Goal: Task Accomplishment & Management: Use online tool/utility

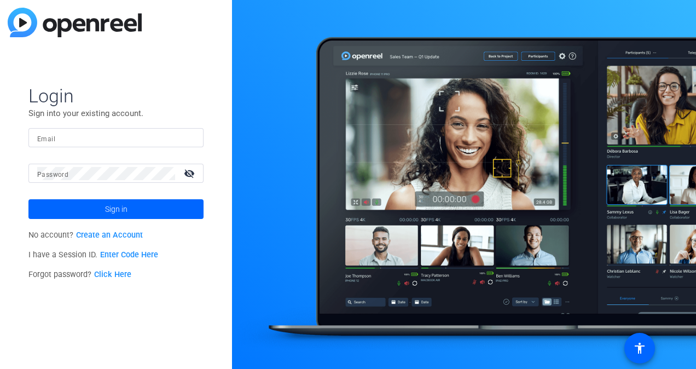
drag, startPoint x: 72, startPoint y: 140, endPoint x: 70, endPoint y: 134, distance: 6.4
click at [71, 139] on input "Email" at bounding box center [115, 137] width 157 height 13
type input "stephanie_raven@gbtpa.com.au"
click at [90, 164] on div at bounding box center [106, 172] width 138 height 19
click at [118, 273] on link "Click Here" at bounding box center [112, 274] width 37 height 9
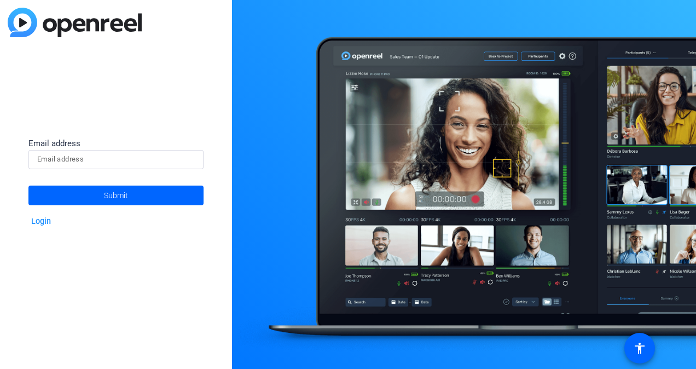
click at [92, 148] on div "Email address" at bounding box center [115, 143] width 175 height 13
click at [91, 160] on input at bounding box center [115, 159] width 157 height 13
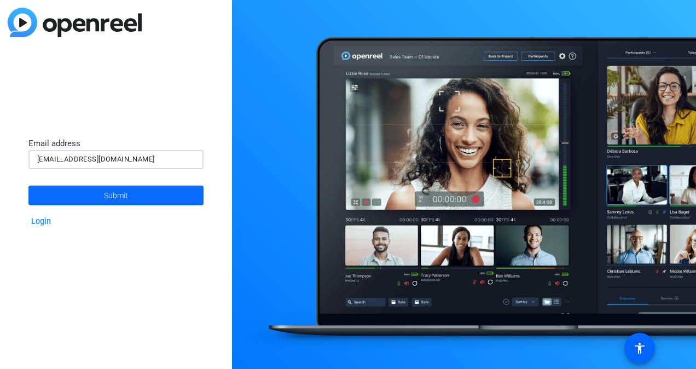
type input "stephanie_raven@gbtpa.com.au"
click at [148, 194] on span at bounding box center [115, 195] width 175 height 26
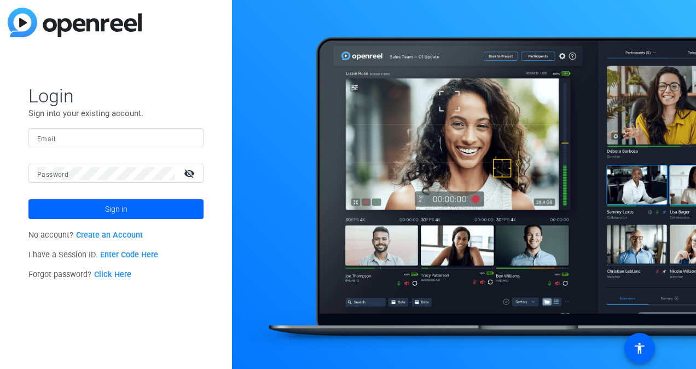
click at [72, 136] on input "Email" at bounding box center [115, 137] width 157 height 13
type input "s"
click at [108, 274] on link "Click Here" at bounding box center [112, 274] width 37 height 9
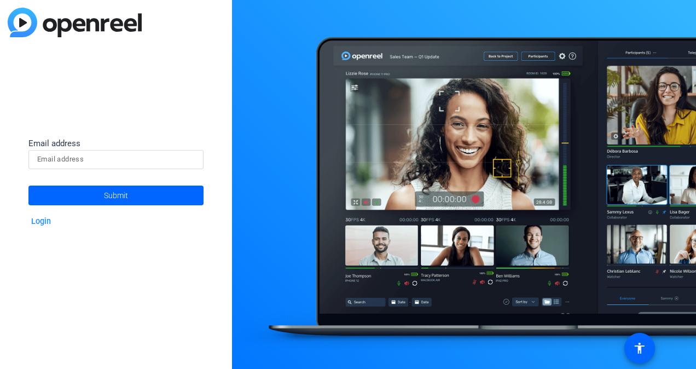
click at [145, 159] on input at bounding box center [115, 159] width 157 height 13
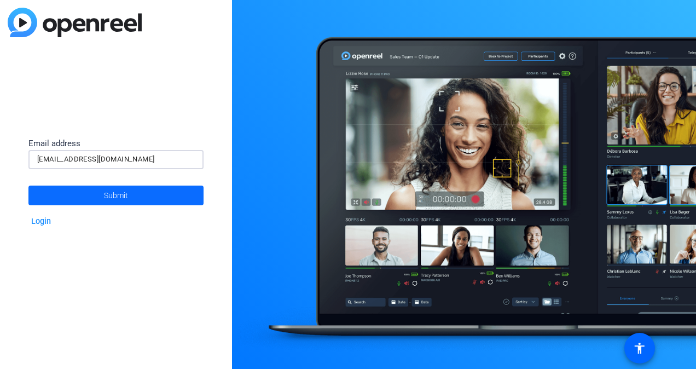
type input "stephanie_raven@gbtpa.com.au"
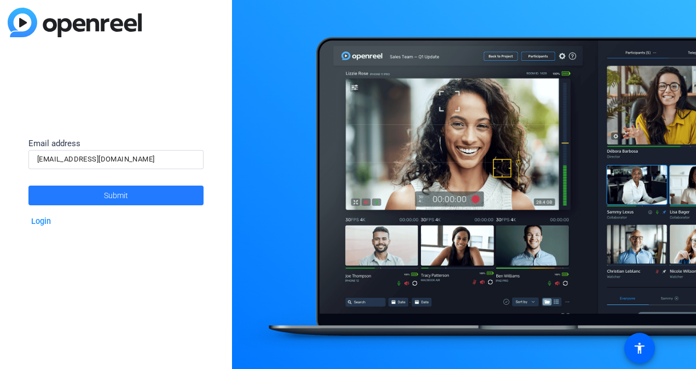
click at [152, 194] on span at bounding box center [115, 195] width 175 height 26
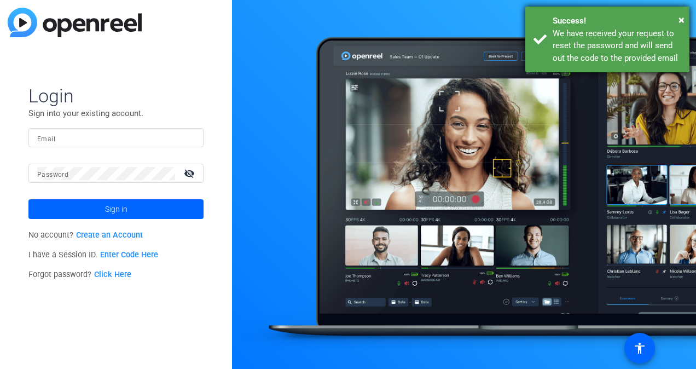
click at [601, 54] on div "We have received your request to reset the password and will send out the code …" at bounding box center [616, 45] width 128 height 37
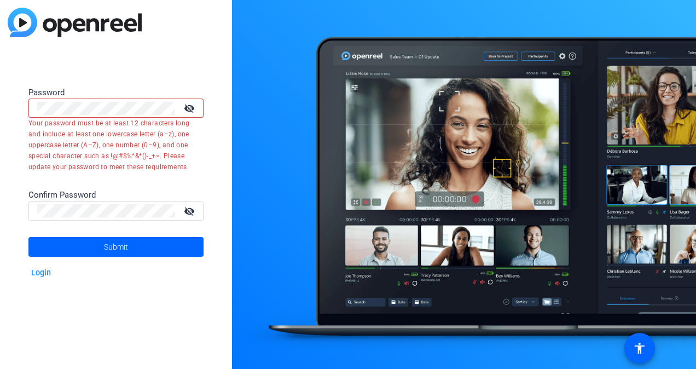
click at [195, 109] on mat-icon "visibility_off" at bounding box center [190, 108] width 26 height 16
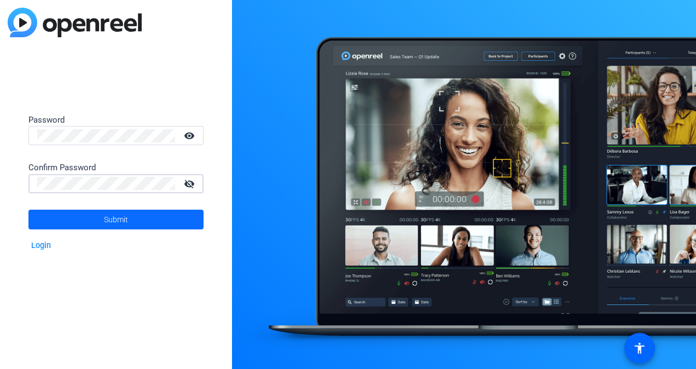
click at [164, 224] on span at bounding box center [115, 219] width 175 height 26
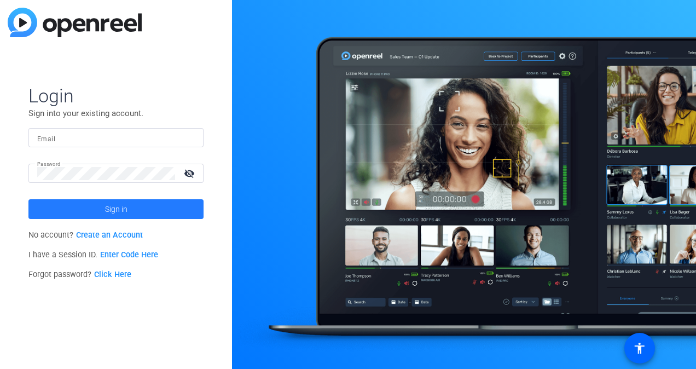
click at [109, 212] on span "Sign in" at bounding box center [116, 208] width 22 height 27
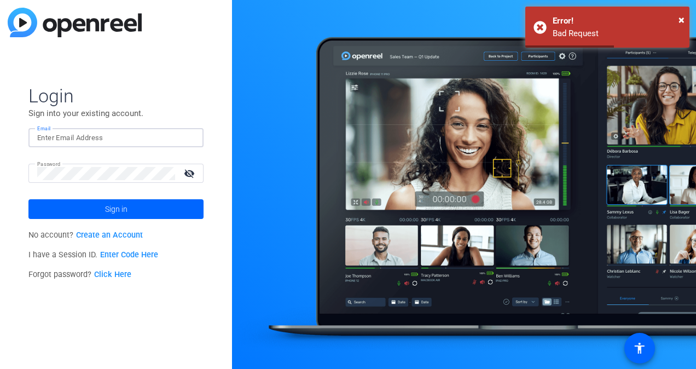
click at [89, 138] on input "Email" at bounding box center [115, 137] width 157 height 13
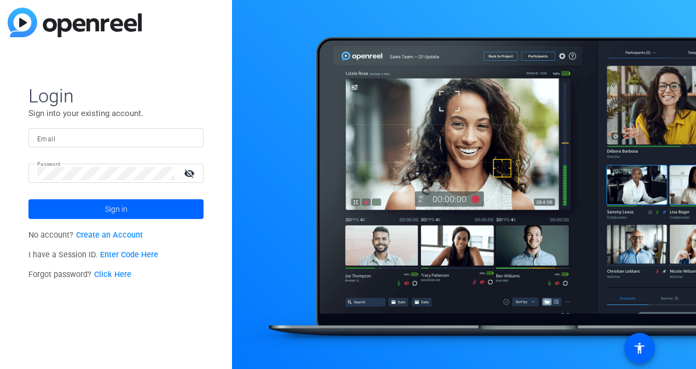
click at [185, 171] on mat-icon "visibility_off" at bounding box center [190, 173] width 26 height 16
click at [93, 133] on input "Email" at bounding box center [115, 137] width 157 height 13
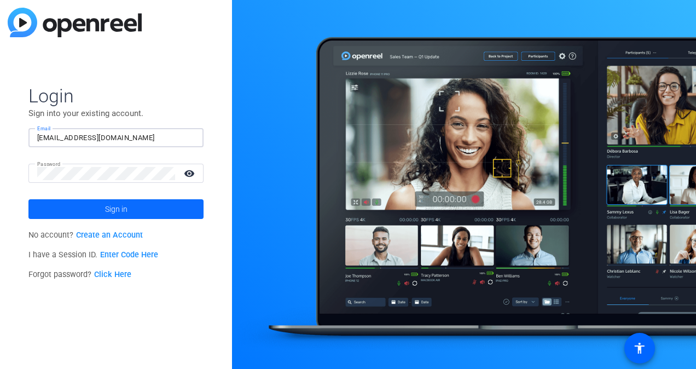
type input "[EMAIL_ADDRESS][DOMAIN_NAME]"
click at [121, 207] on span "Sign in" at bounding box center [116, 208] width 22 height 27
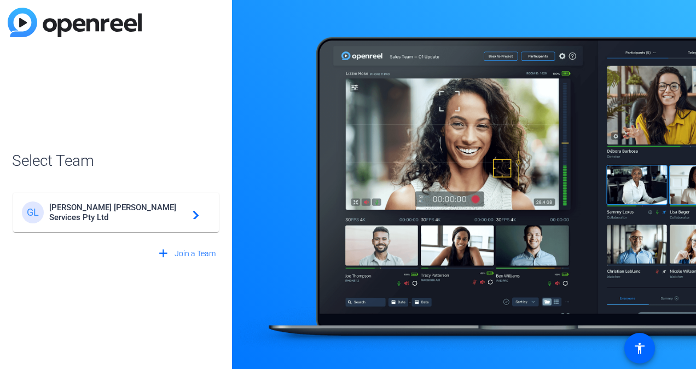
click at [106, 213] on span "Gallagher Bassett Services Pty Ltd" at bounding box center [117, 212] width 137 height 20
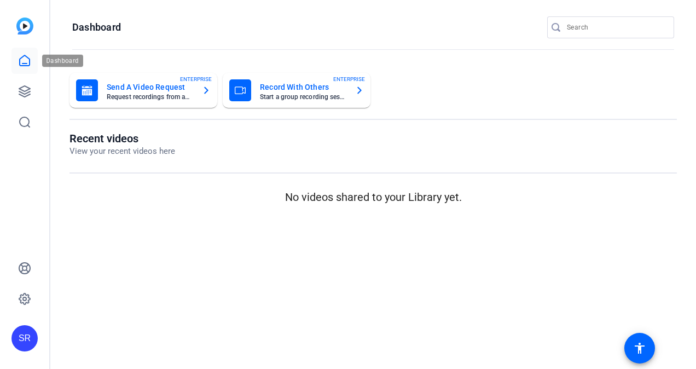
click at [21, 63] on icon at bounding box center [24, 60] width 13 height 13
click at [20, 85] on icon at bounding box center [24, 91] width 13 height 13
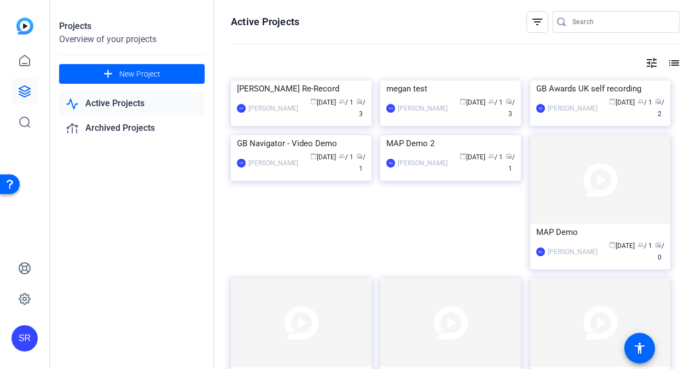
drag, startPoint x: 577, startPoint y: 164, endPoint x: 564, endPoint y: 163, distance: 13.1
click at [576, 97] on div "GB Awards UK self recording" at bounding box center [600, 88] width 128 height 16
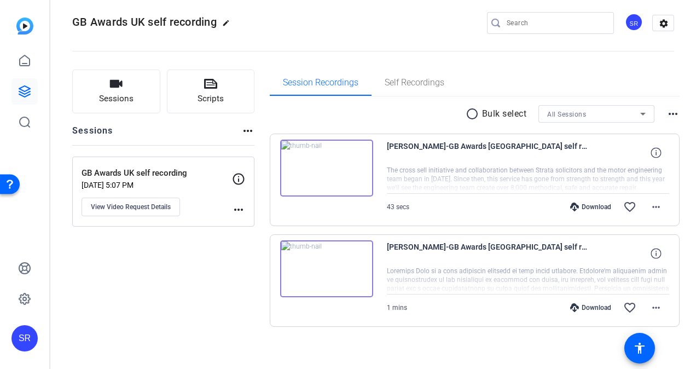
scroll to position [15, 0]
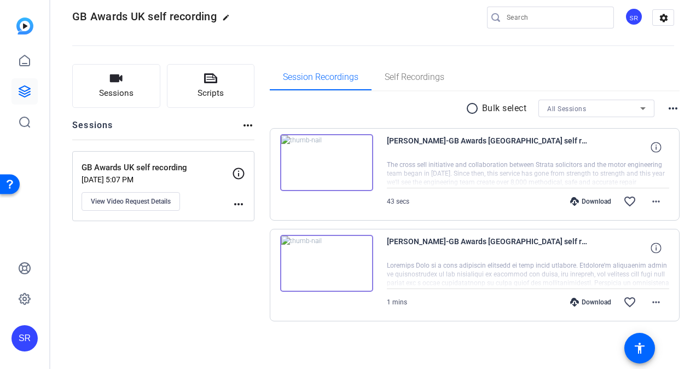
click at [324, 164] on img at bounding box center [326, 162] width 93 height 57
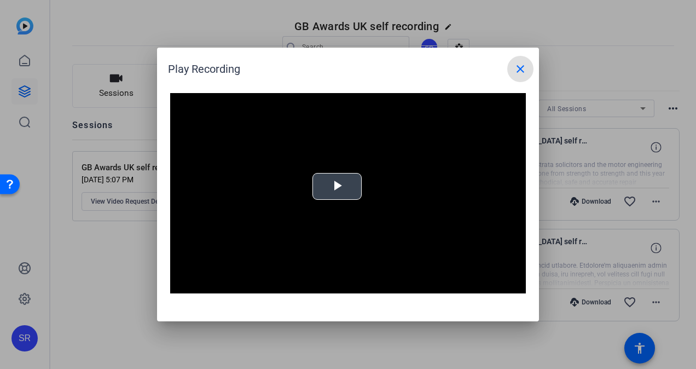
click at [337, 186] on span "Video Player" at bounding box center [337, 186] width 0 height 0
click at [518, 74] on mat-icon "close" at bounding box center [519, 68] width 13 height 13
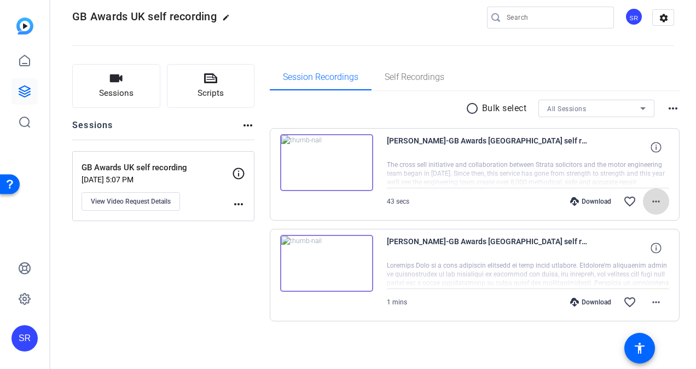
click at [649, 200] on mat-icon "more_horiz" at bounding box center [655, 201] width 13 height 13
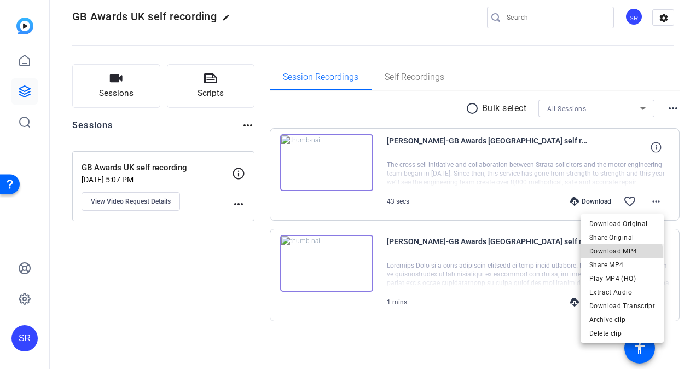
click at [601, 255] on span "Download MP4" at bounding box center [622, 250] width 66 height 13
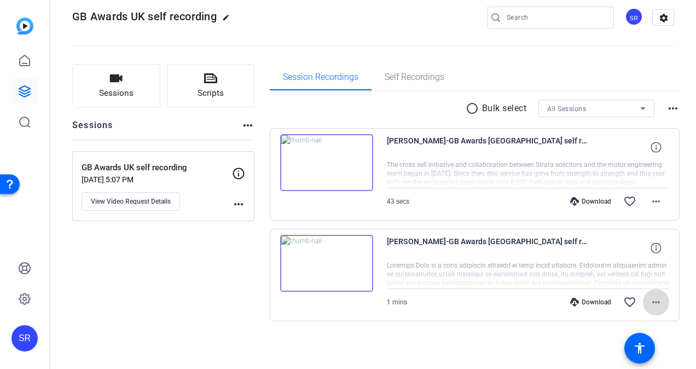
click at [649, 301] on mat-icon "more_horiz" at bounding box center [655, 301] width 13 height 13
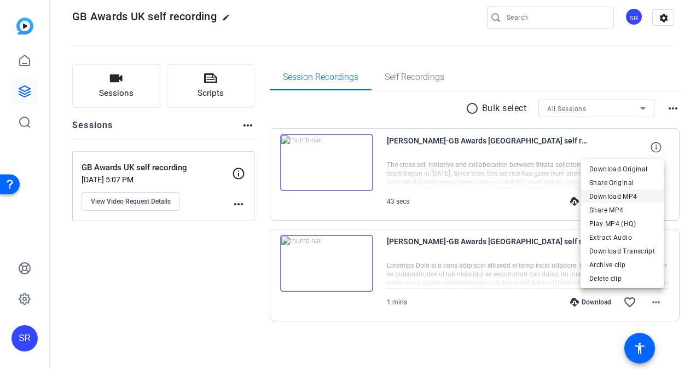
click at [611, 195] on span "Download MP4" at bounding box center [622, 196] width 66 height 13
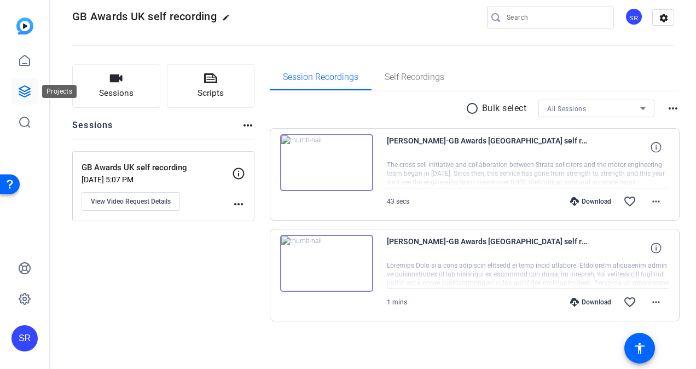
click at [26, 92] on icon at bounding box center [24, 91] width 13 height 13
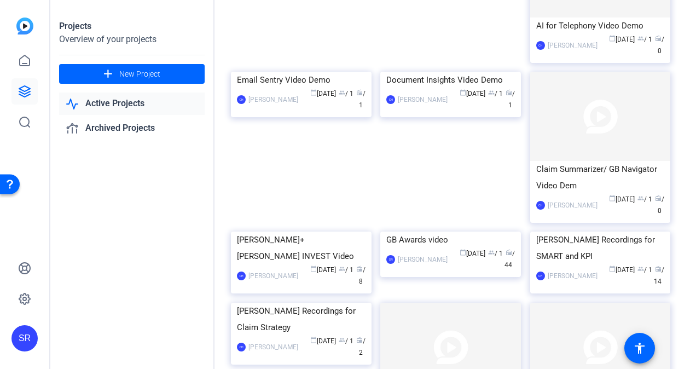
scroll to position [1486, 0]
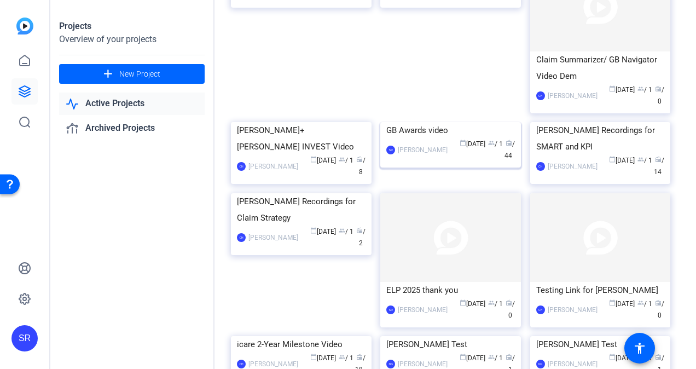
click at [428, 122] on img at bounding box center [450, 122] width 141 height 0
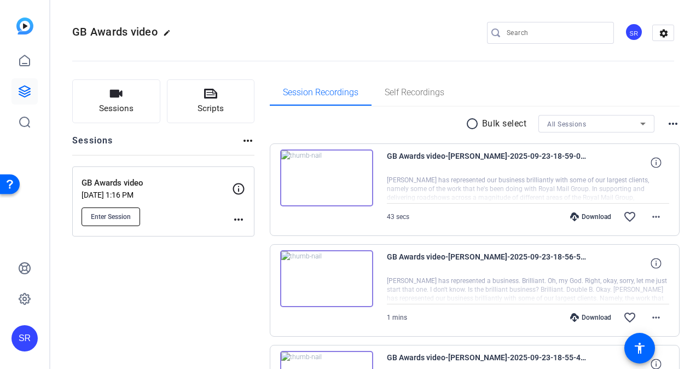
click at [122, 214] on span "Enter Session" at bounding box center [111, 216] width 40 height 9
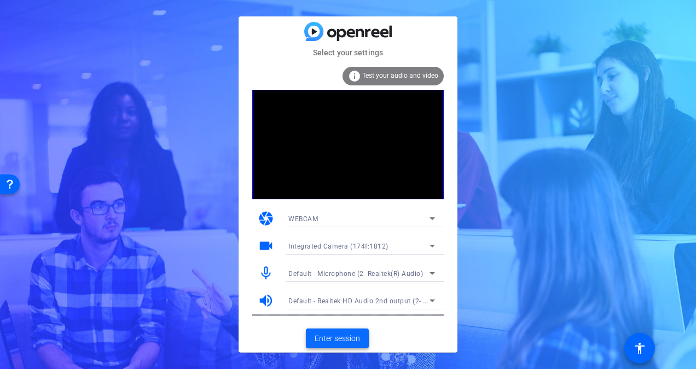
click at [343, 343] on span at bounding box center [337, 338] width 63 height 26
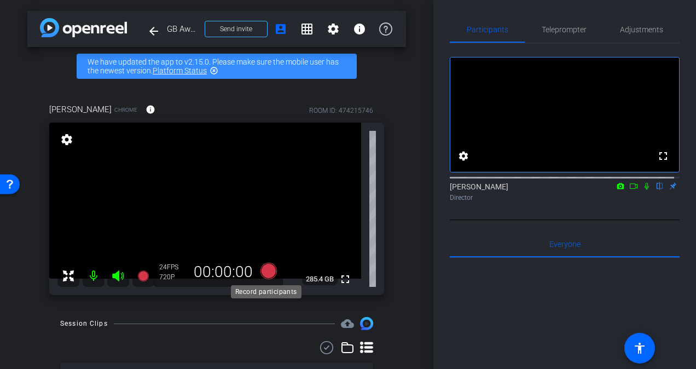
click at [265, 272] on icon at bounding box center [268, 270] width 16 height 16
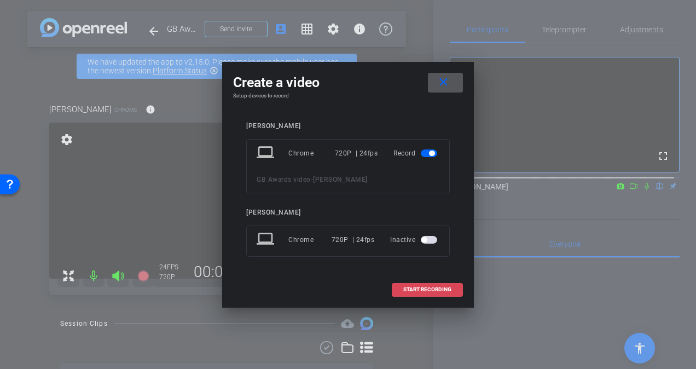
click at [446, 287] on span "START RECORDING" at bounding box center [427, 289] width 48 height 5
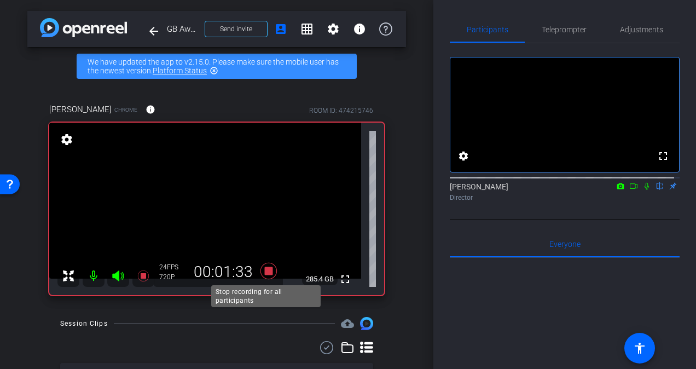
click at [267, 268] on icon at bounding box center [268, 270] width 16 height 16
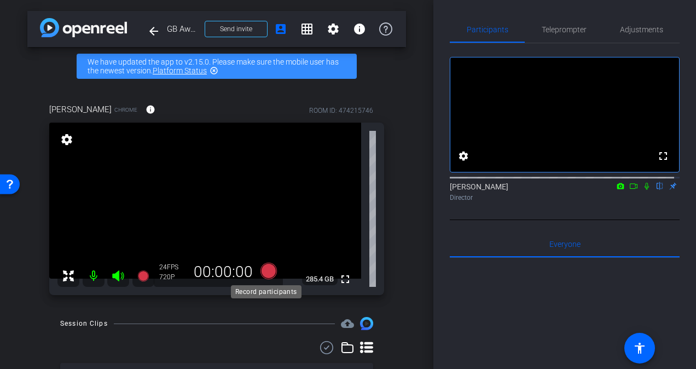
click at [267, 269] on icon at bounding box center [268, 270] width 16 height 16
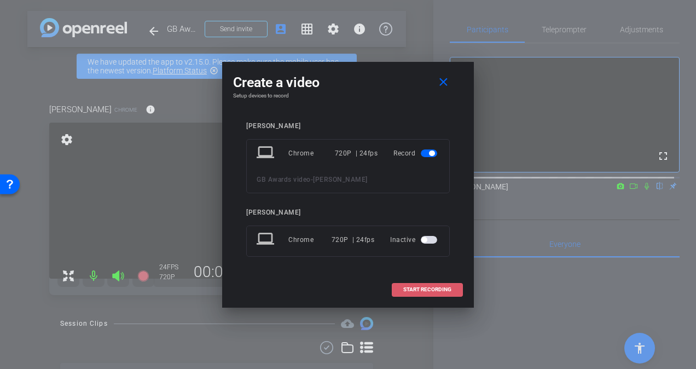
click at [444, 287] on span "START RECORDING" at bounding box center [427, 289] width 48 height 5
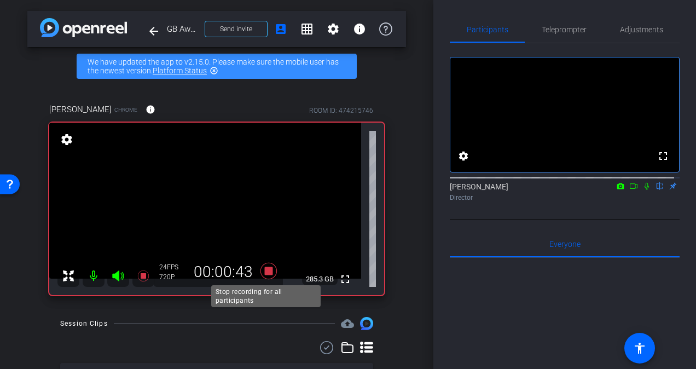
click at [266, 268] on icon at bounding box center [268, 270] width 16 height 16
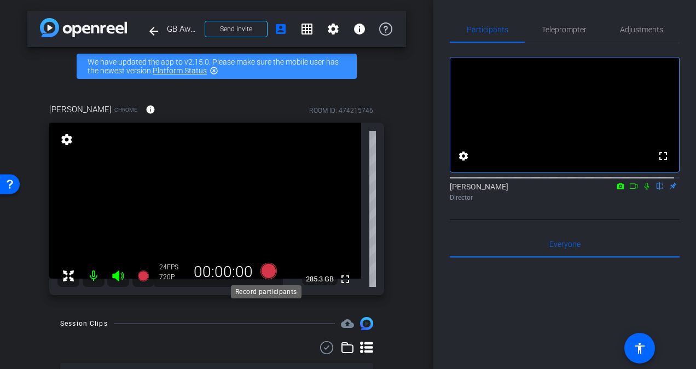
click at [265, 272] on icon at bounding box center [268, 270] width 16 height 16
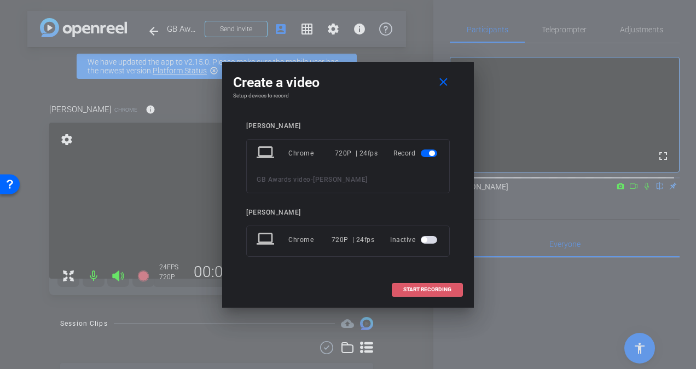
click at [427, 288] on span "START RECORDING" at bounding box center [427, 289] width 48 height 5
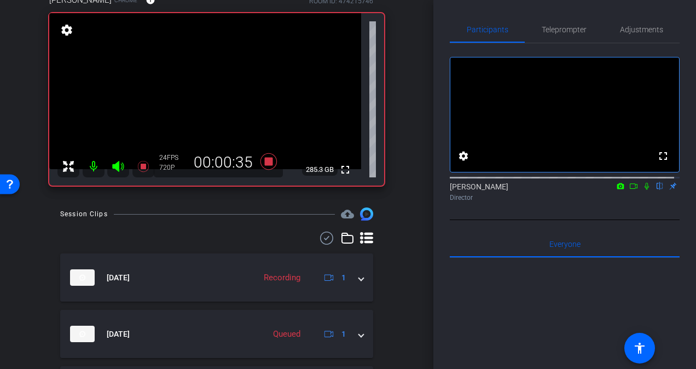
scroll to position [164, 0]
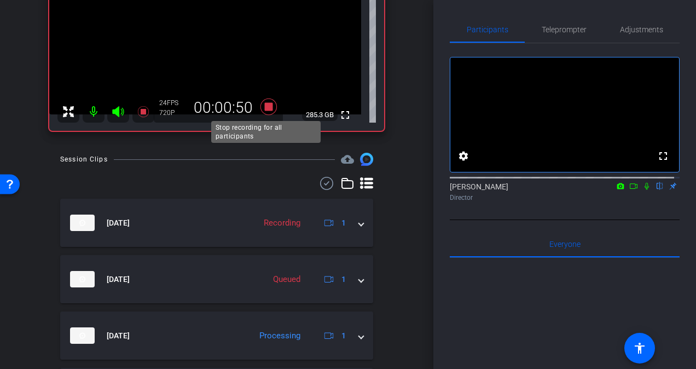
click at [267, 104] on icon at bounding box center [268, 106] width 16 height 16
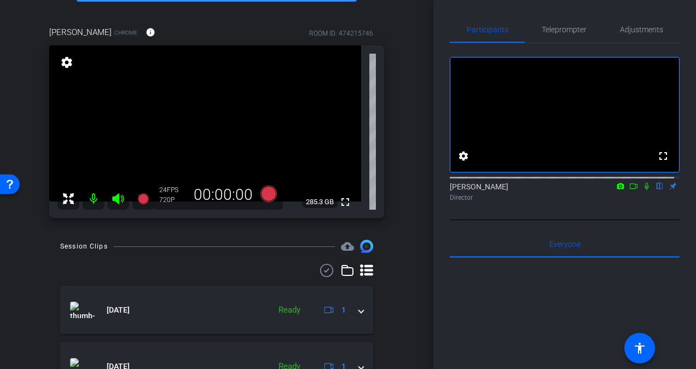
scroll to position [55, 0]
